Goal: Information Seeking & Learning: Learn about a topic

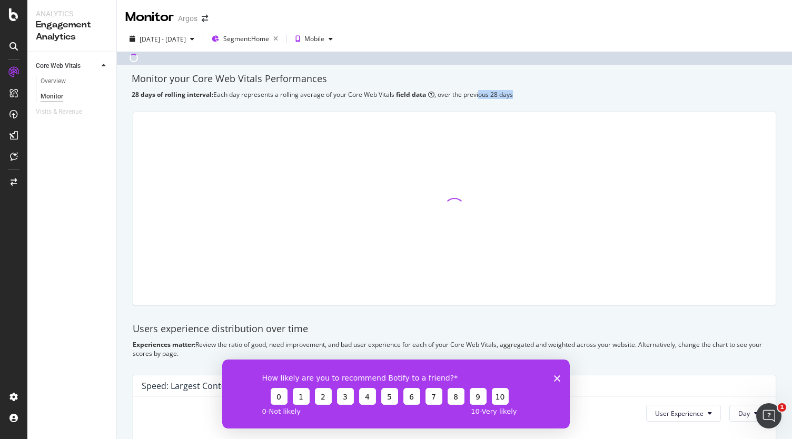
drag, startPoint x: 519, startPoint y: 95, endPoint x: 472, endPoint y: 96, distance: 47.4
click at [472, 96] on div "28 days of rolling interval: Each day represents a rolling average of your Core…" at bounding box center [454, 94] width 645 height 9
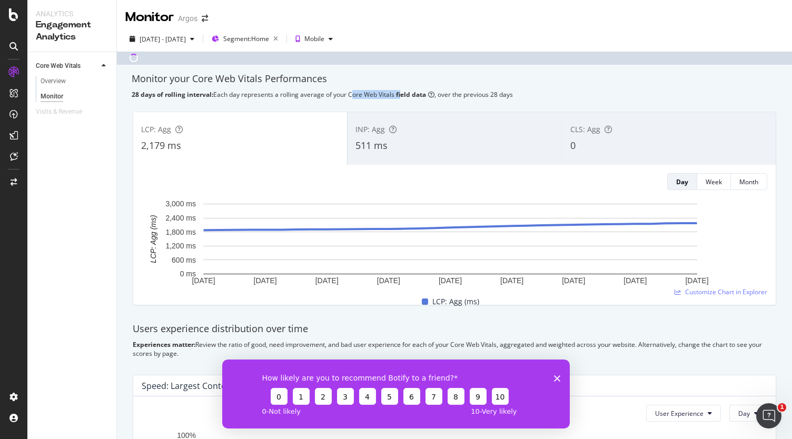
drag, startPoint x: 400, startPoint y: 92, endPoint x: 349, endPoint y: 94, distance: 50.5
click at [349, 94] on div "28 days of rolling interval: Each day represents a rolling average of your Core…" at bounding box center [454, 94] width 645 height 9
click at [138, 94] on b "28 days of rolling interval:" at bounding box center [173, 94] width 82 height 9
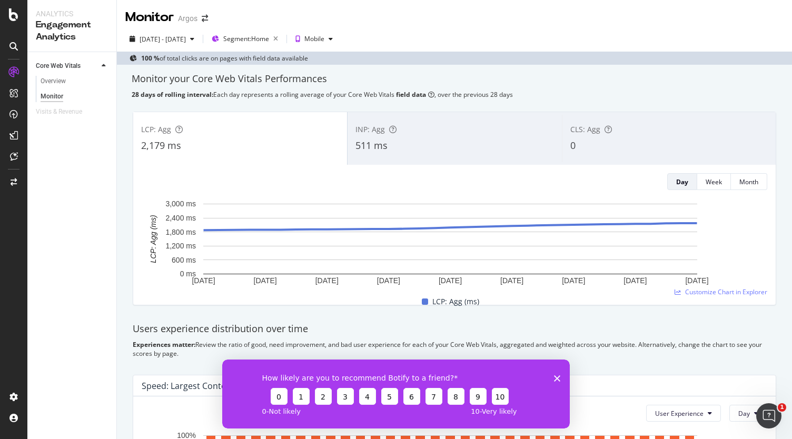
click at [73, 24] on div "Engagement Analytics" at bounding box center [72, 31] width 72 height 24
click at [53, 18] on div "Analytics" at bounding box center [72, 13] width 72 height 11
click at [57, 11] on div "Analytics" at bounding box center [72, 13] width 72 height 11
click at [58, 45] on div "Analytics Engagement Analytics" at bounding box center [71, 26] width 89 height 52
click at [66, 107] on div "Visits & Revenue" at bounding box center [59, 111] width 46 height 11
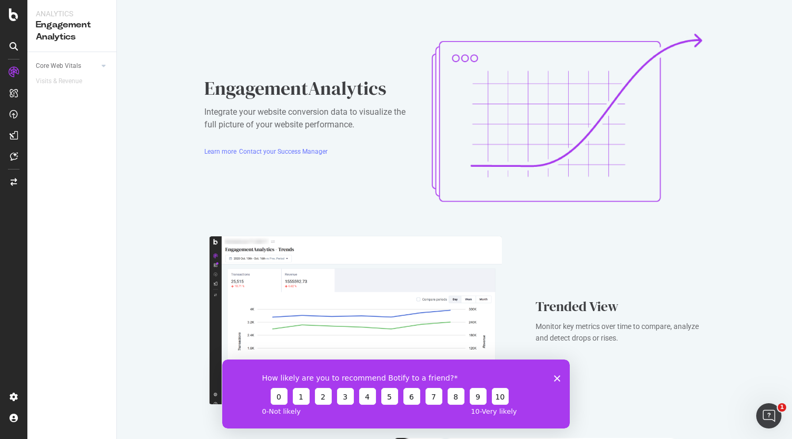
click at [26, 13] on div at bounding box center [13, 219] width 27 height 439
click at [23, 13] on div at bounding box center [13, 14] width 25 height 13
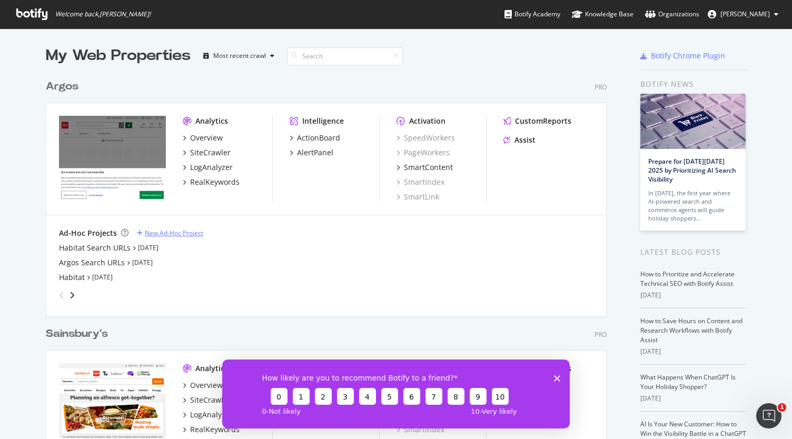
scroll to position [139, 0]
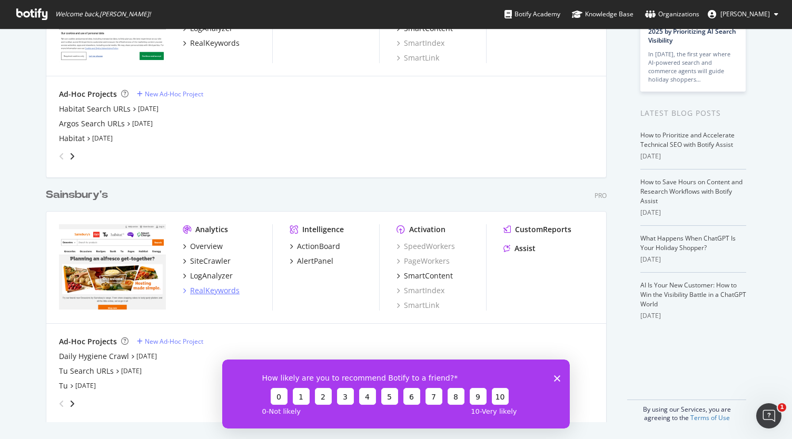
click at [212, 291] on div "RealKeywords" at bounding box center [214, 290] width 49 height 11
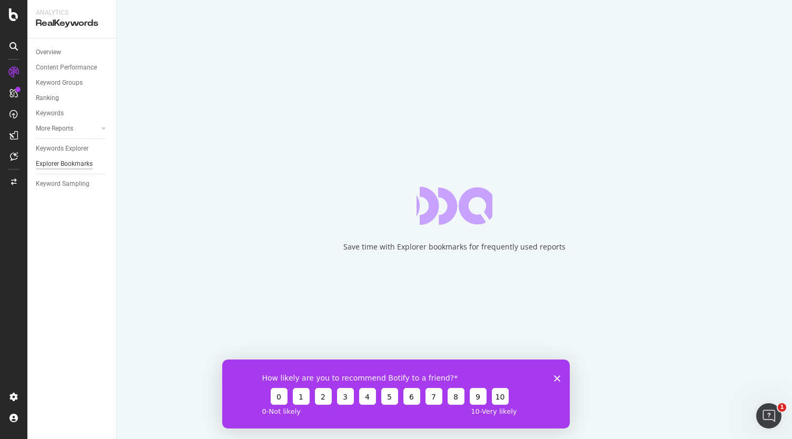
click at [85, 163] on div "Explorer Bookmarks" at bounding box center [64, 163] width 57 height 11
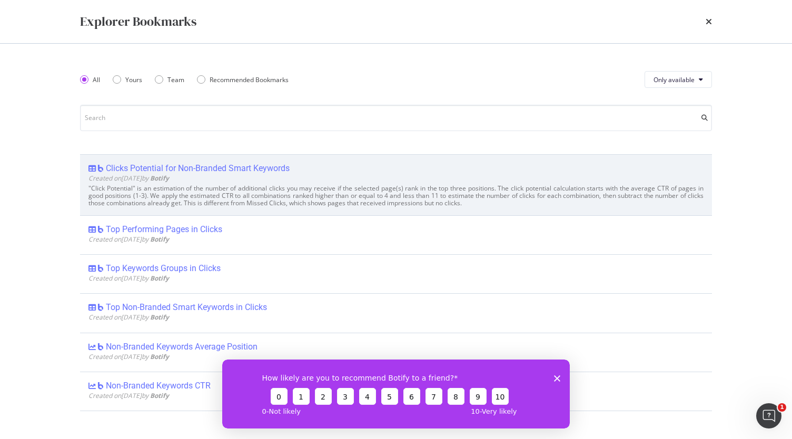
scroll to position [211, 0]
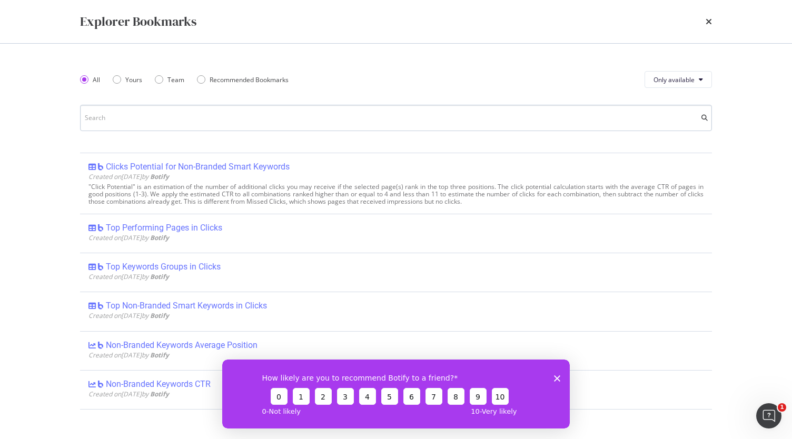
click at [218, 113] on input "modal" at bounding box center [396, 118] width 632 height 26
